Goal: Transaction & Acquisition: Purchase product/service

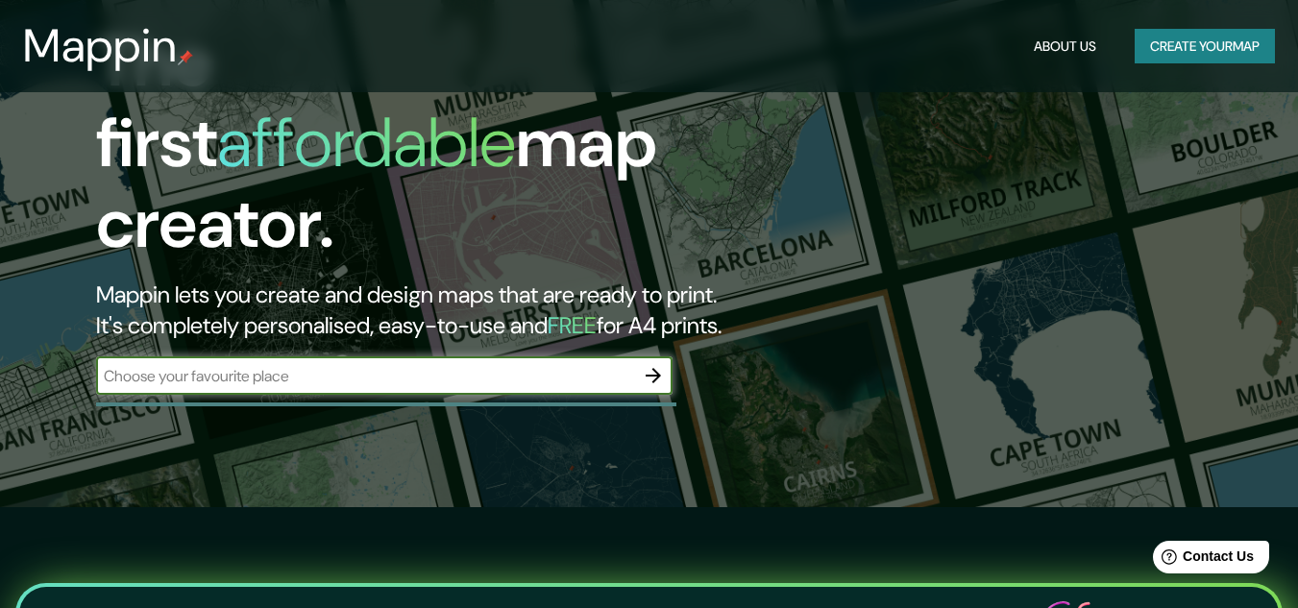
scroll to position [96, 0]
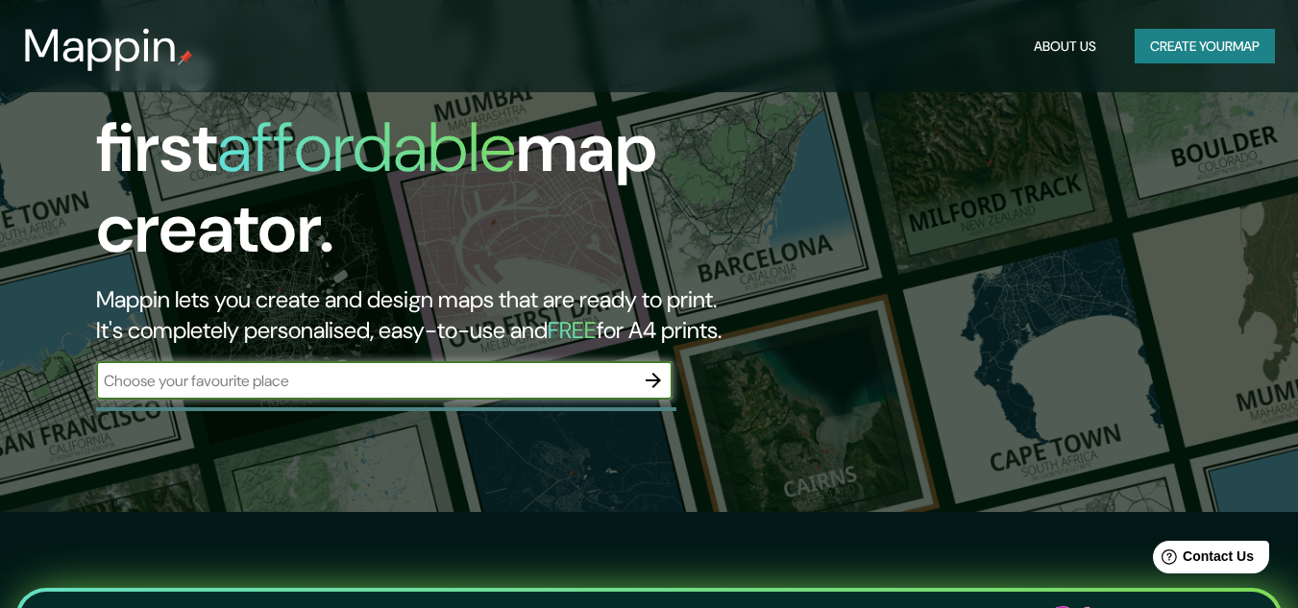
click at [192, 370] on input "text" at bounding box center [365, 381] width 538 height 22
type input "[STREET_ADDRESS][PERSON_NAME][PERSON_NAME]"
click at [665, 361] on button "button" at bounding box center [653, 380] width 38 height 38
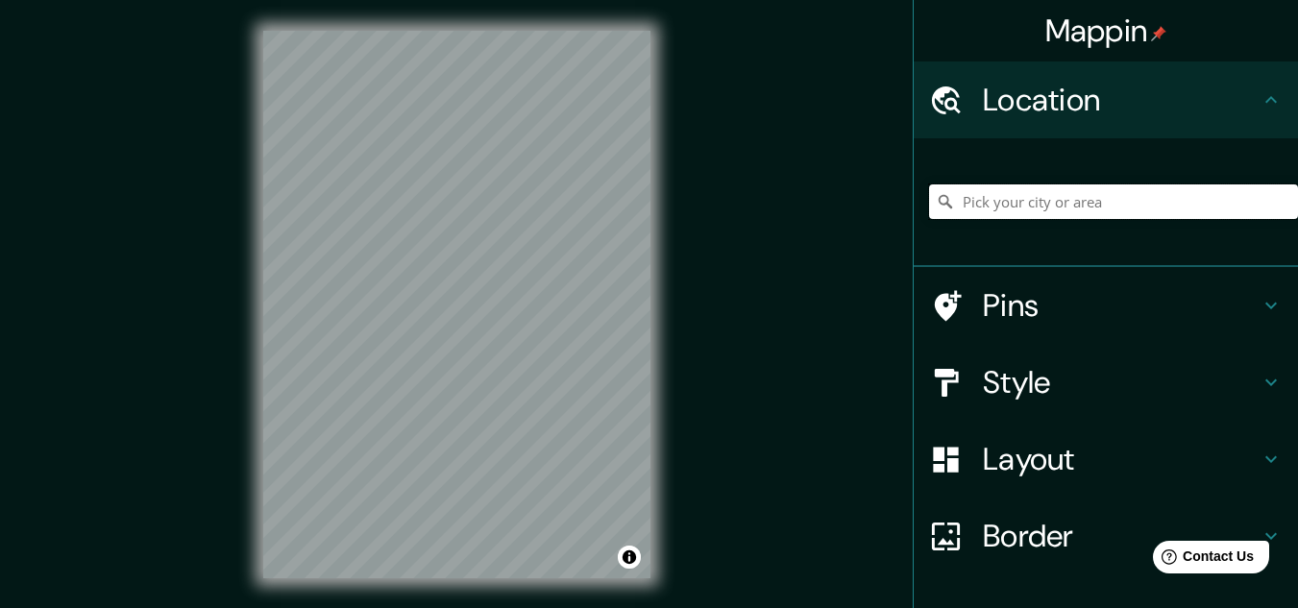
click at [1023, 209] on input "Pick your city or area" at bounding box center [1113, 202] width 369 height 35
paste input "[STREET_ADDRESS][PERSON_NAME][PERSON_NAME]"
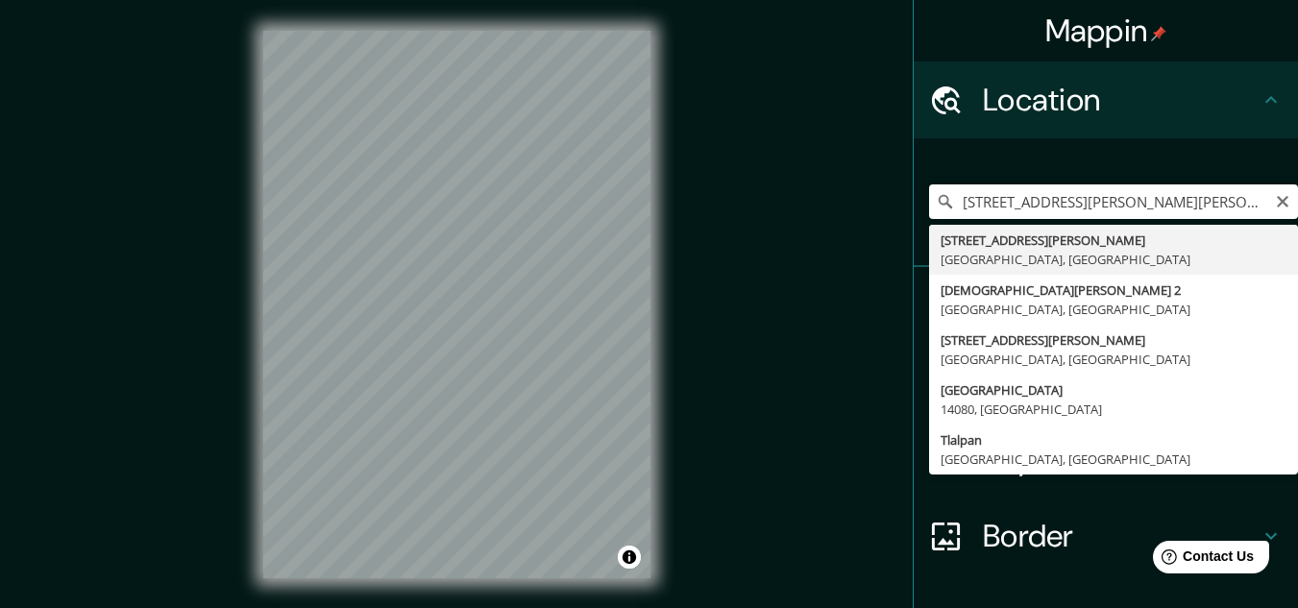
type input "[STREET_ADDRESS][PERSON_NAME]"
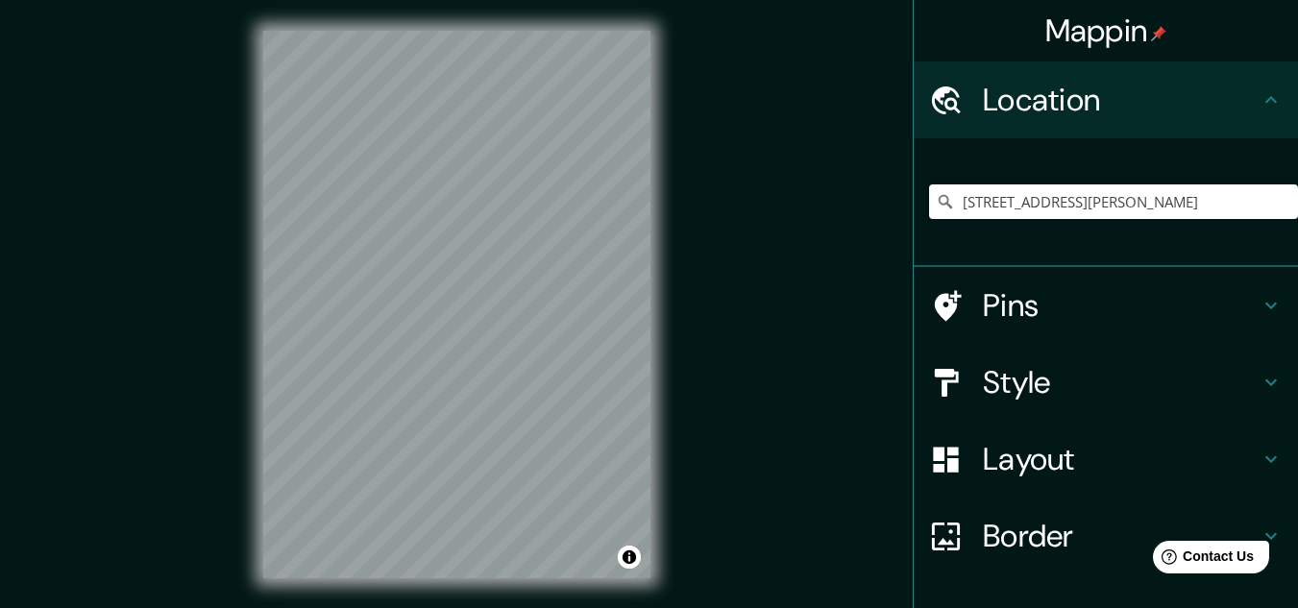
click at [1262, 299] on icon at bounding box center [1271, 305] width 23 height 23
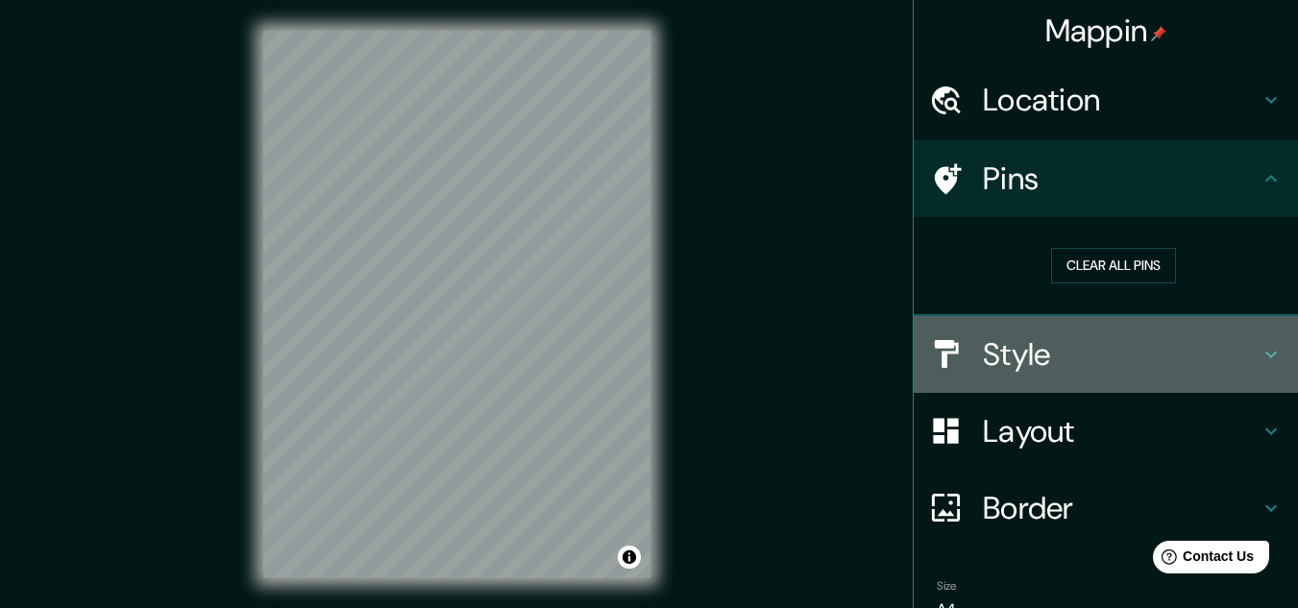
click at [1236, 348] on h4 "Style" at bounding box center [1121, 354] width 277 height 38
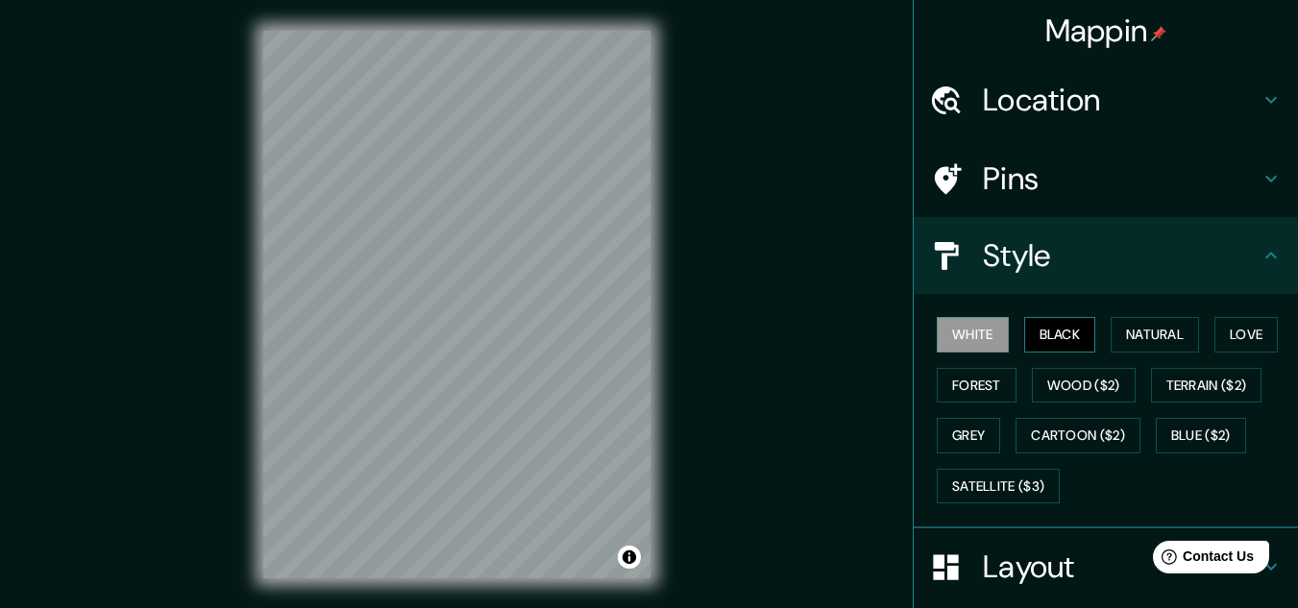
click at [1077, 331] on button "Black" at bounding box center [1061, 335] width 72 height 36
click at [1157, 332] on button "Natural" at bounding box center [1155, 335] width 88 height 36
click at [1065, 332] on button "Black" at bounding box center [1061, 335] width 72 height 36
click at [1257, 332] on button "Love" at bounding box center [1246, 335] width 63 height 36
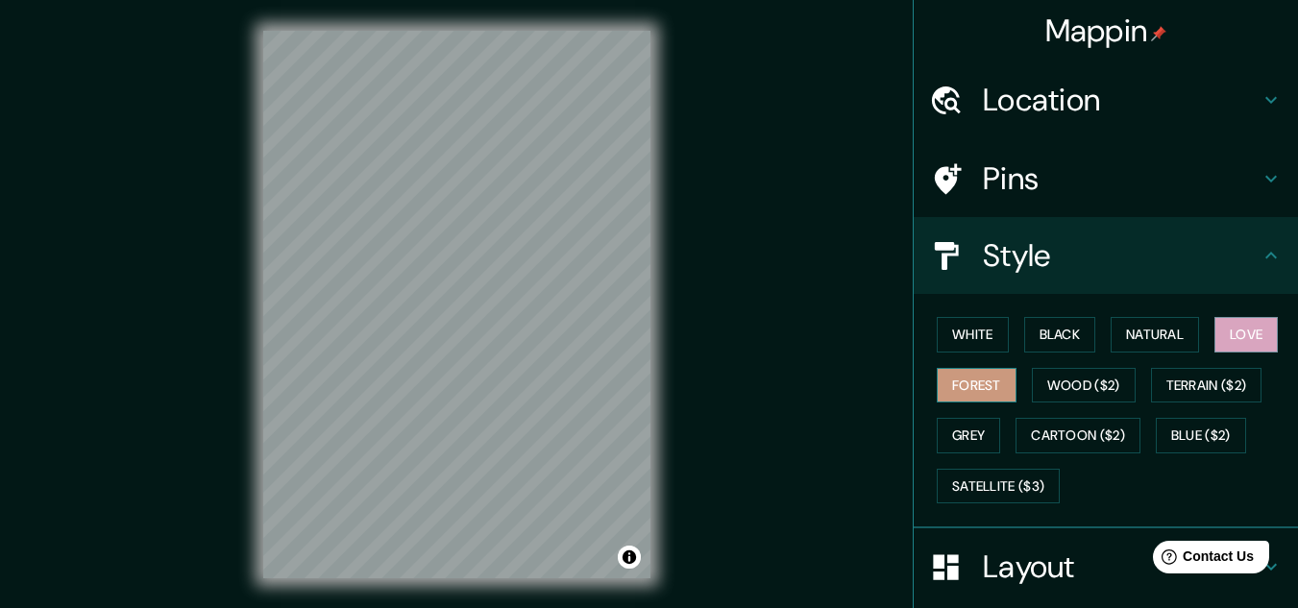
click at [959, 384] on button "Forest" at bounding box center [977, 386] width 80 height 36
click at [971, 428] on button "Grey" at bounding box center [968, 436] width 63 height 36
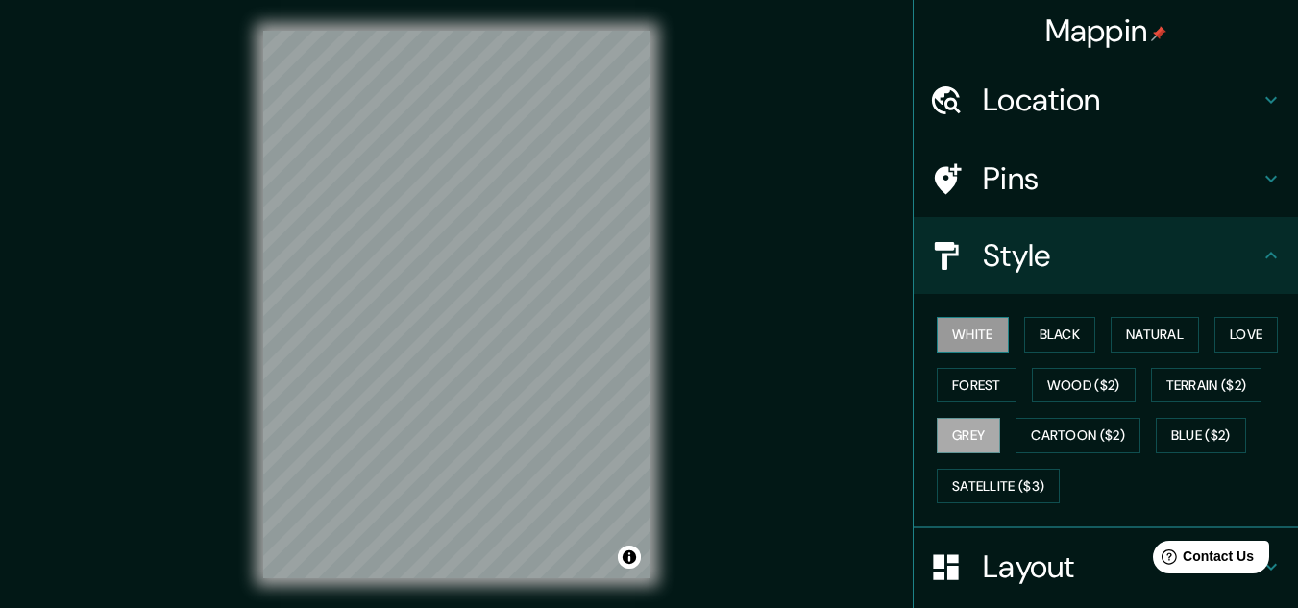
click at [984, 332] on button "White" at bounding box center [973, 335] width 72 height 36
click at [1074, 332] on button "Black" at bounding box center [1061, 335] width 72 height 36
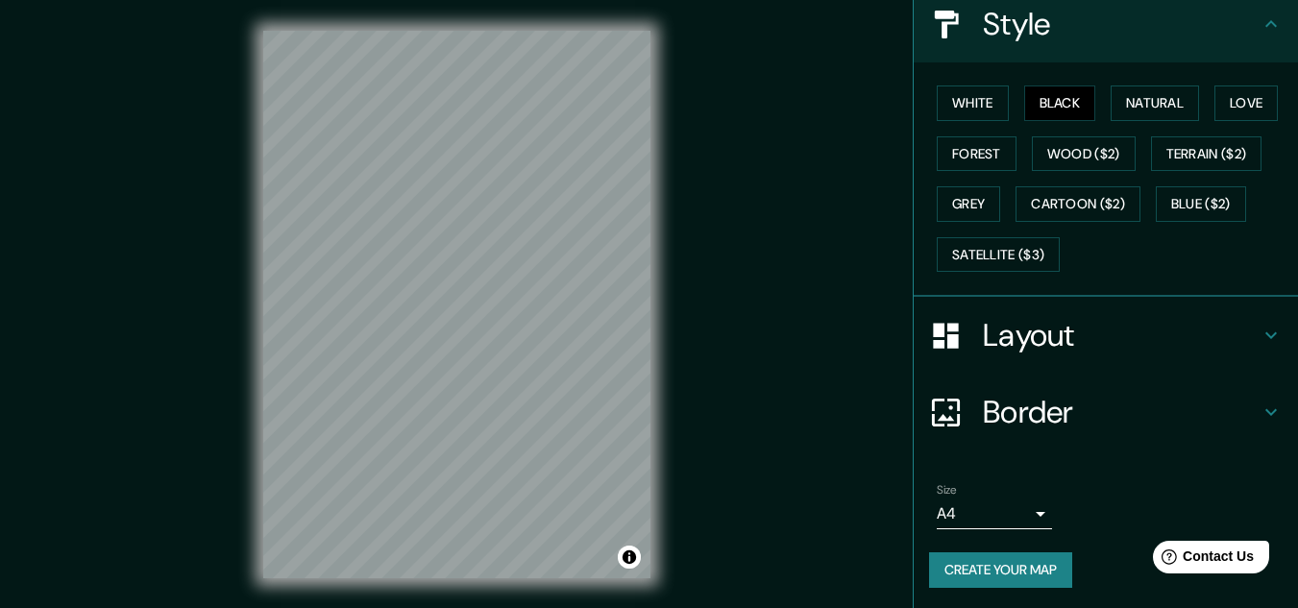
scroll to position [235, 0]
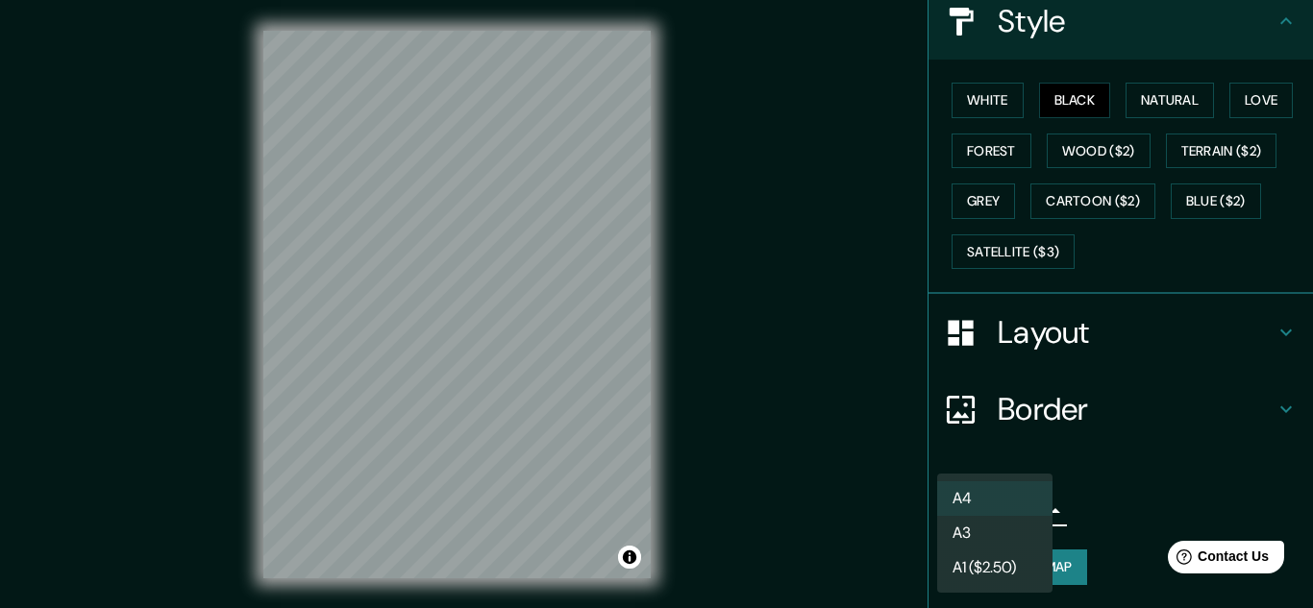
click at [1025, 510] on body "Mappin Location [STREET_ADDRESS][PERSON_NAME] Pins Style White Black Natural Lo…" at bounding box center [656, 304] width 1313 height 608
click at [1152, 498] on div at bounding box center [656, 304] width 1313 height 608
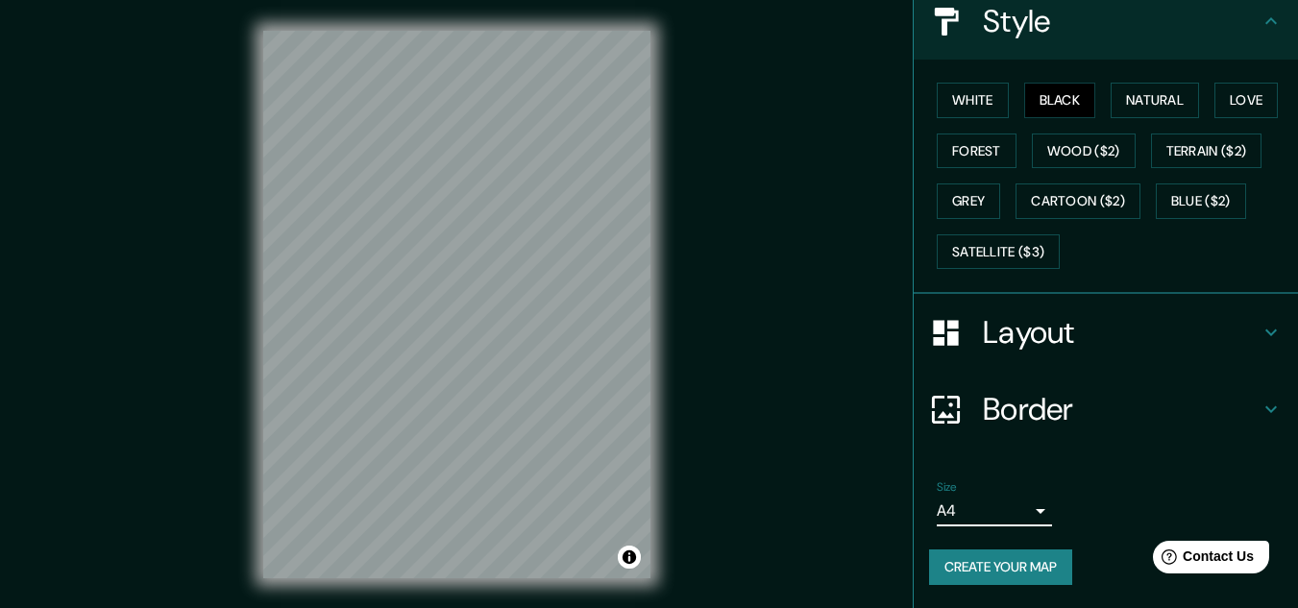
click at [991, 568] on button "Create your map" at bounding box center [1000, 568] width 143 height 36
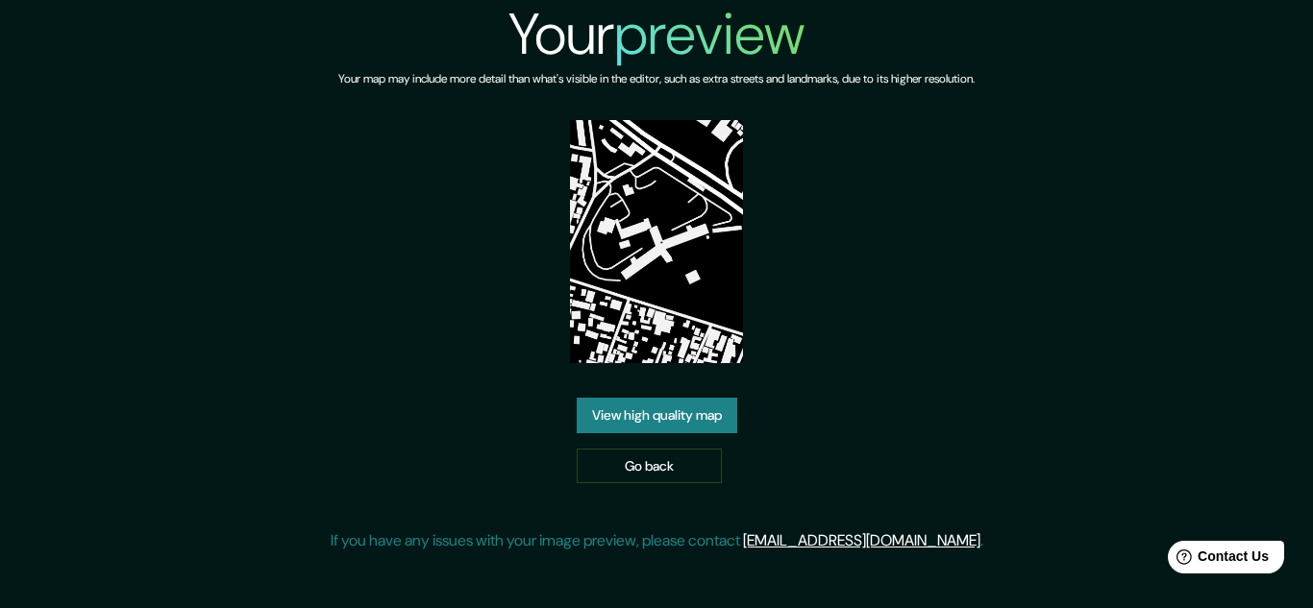
click at [649, 418] on link "View high quality map" at bounding box center [657, 416] width 161 height 36
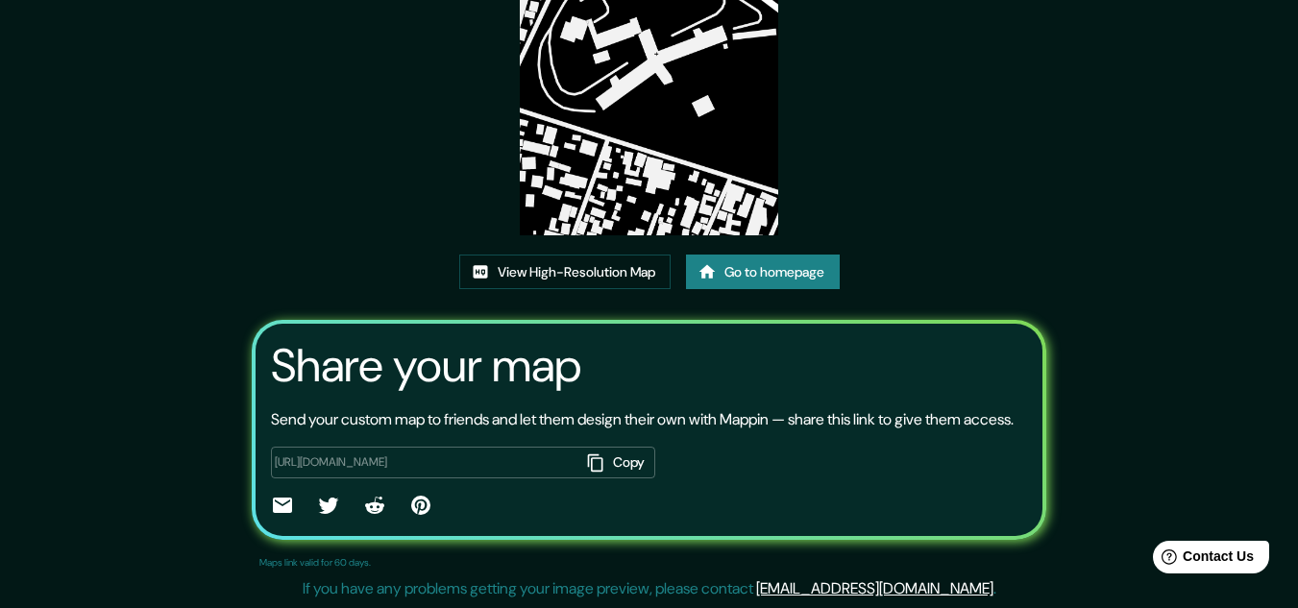
scroll to position [237, 0]
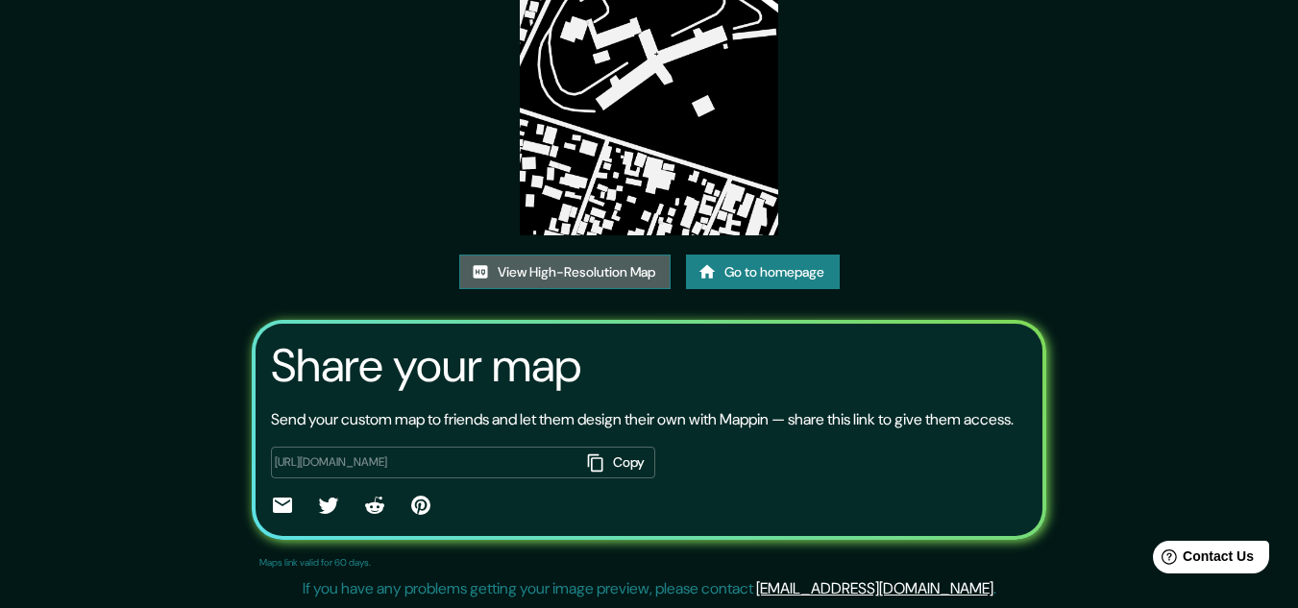
click at [491, 255] on link "View High-Resolution Map" at bounding box center [564, 273] width 211 height 36
